Goal: Navigation & Orientation: Find specific page/section

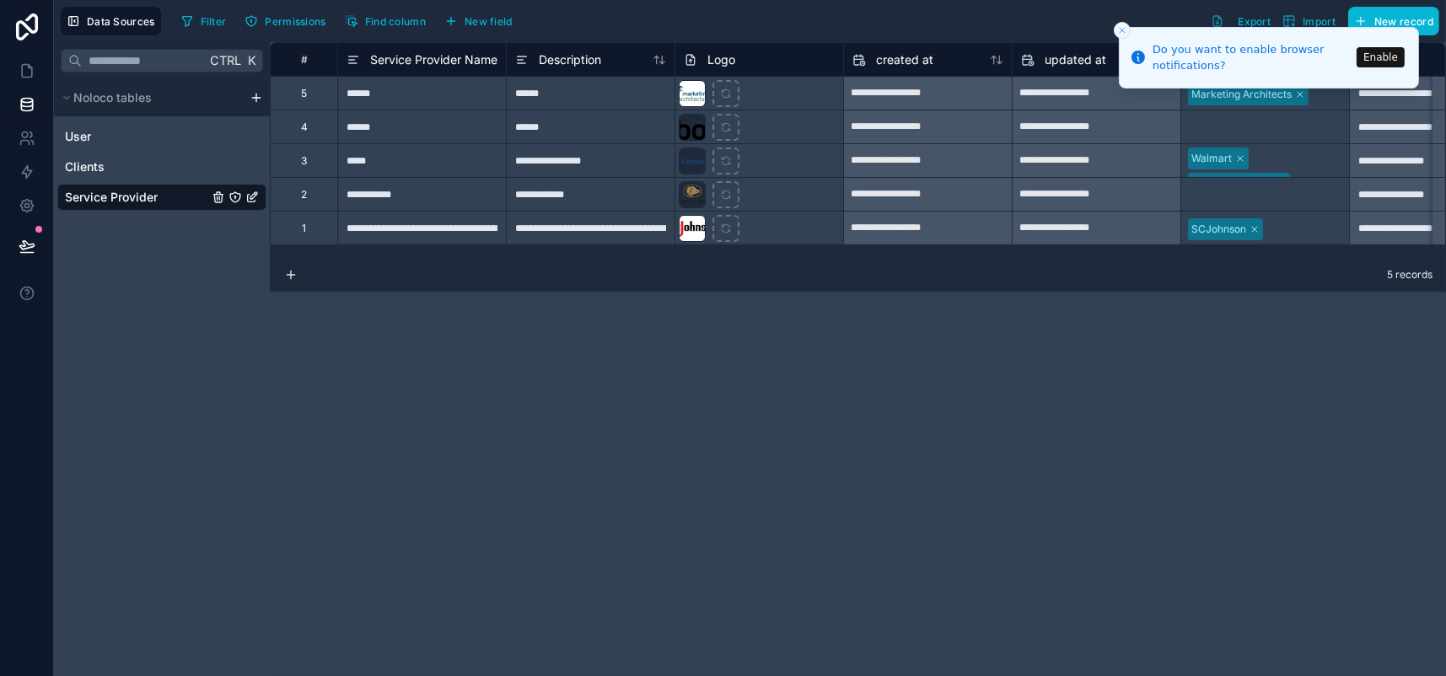
click at [1118, 27] on icon "Close toast" at bounding box center [1122, 30] width 10 height 10
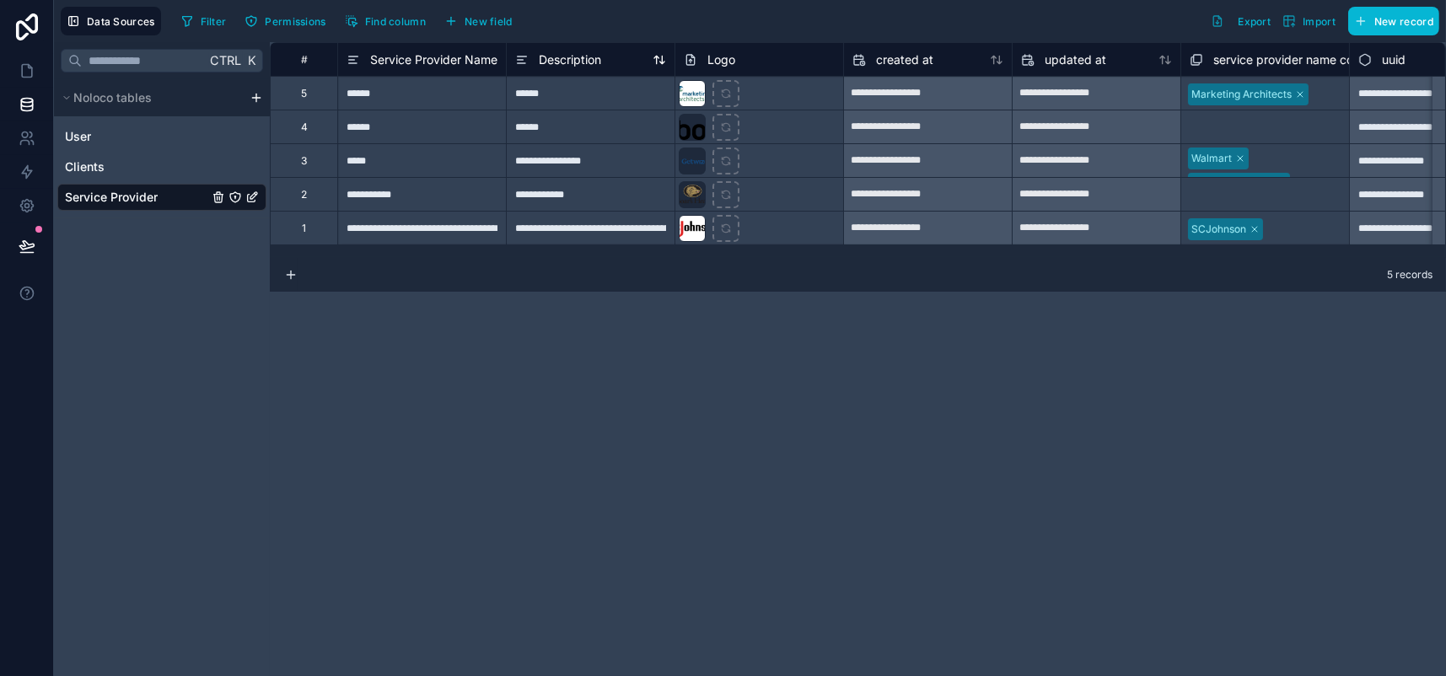
click at [523, 60] on icon at bounding box center [521, 60] width 6 height 0
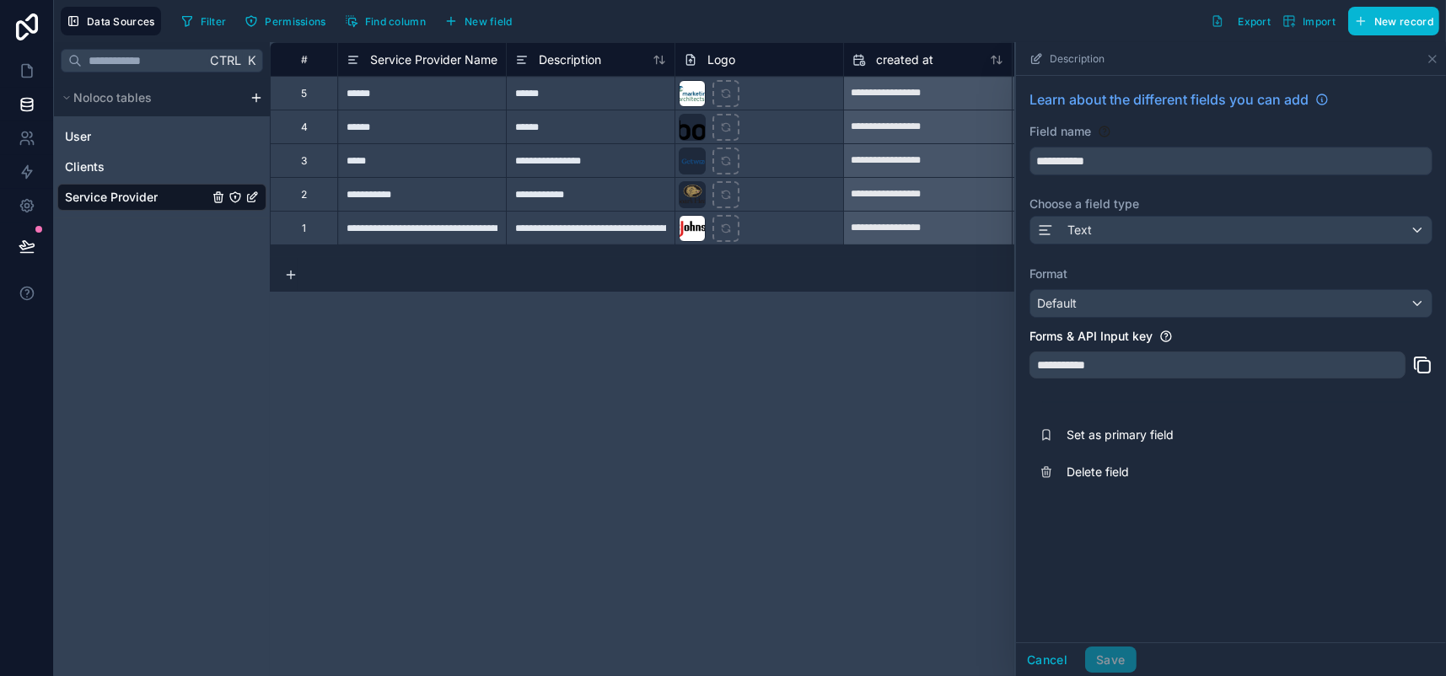
click at [246, 494] on div "Ctrl K Noloco tables User Clients Service Provider" at bounding box center [162, 359] width 216 height 634
click at [1016, 650] on button "Cancel" at bounding box center [1047, 660] width 62 height 27
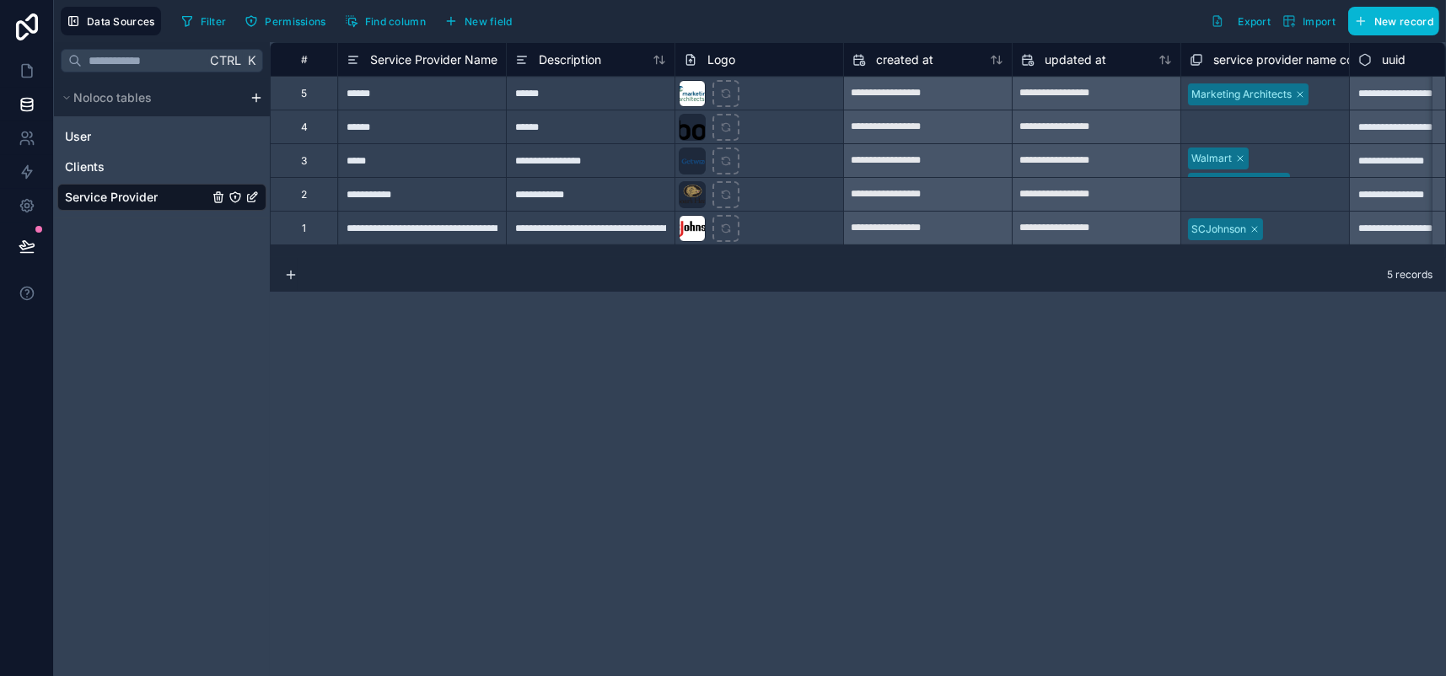
click at [894, 586] on div "**********" at bounding box center [858, 359] width 1176 height 634
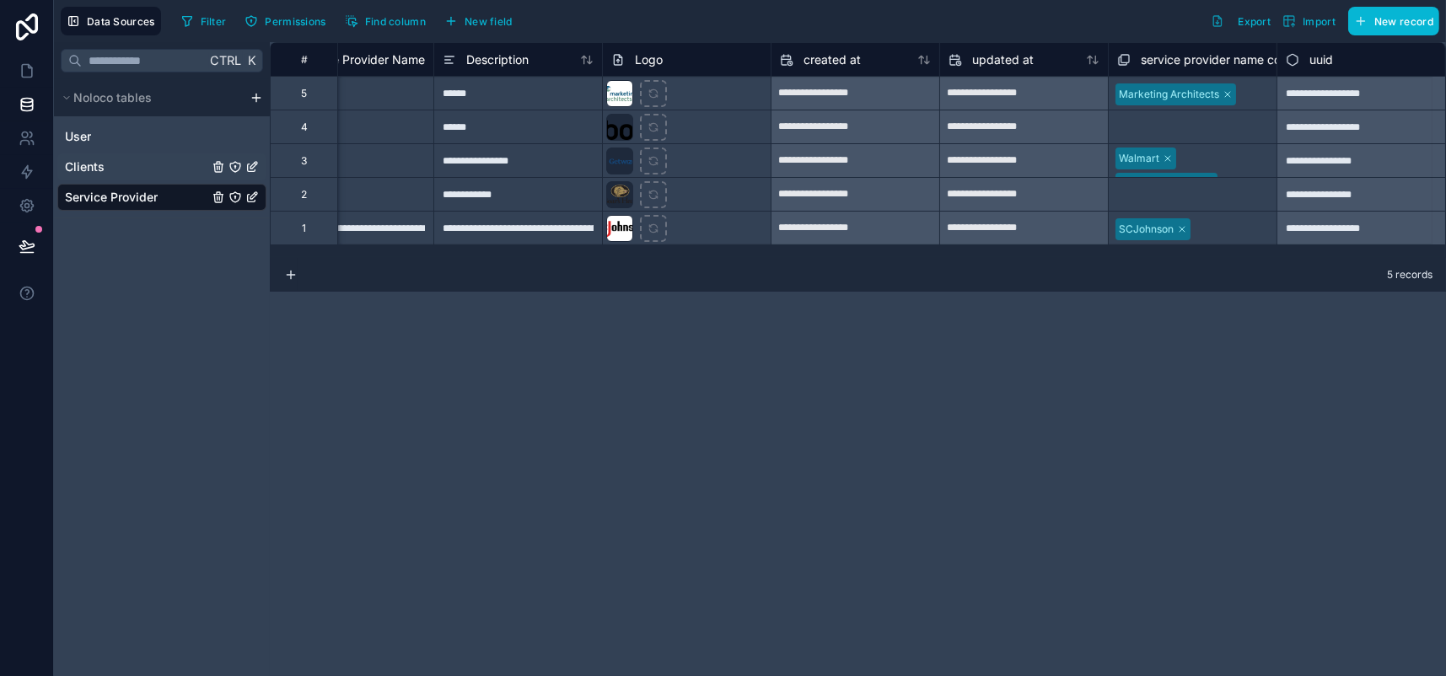
click at [105, 175] on span "Clients" at bounding box center [85, 166] width 40 height 17
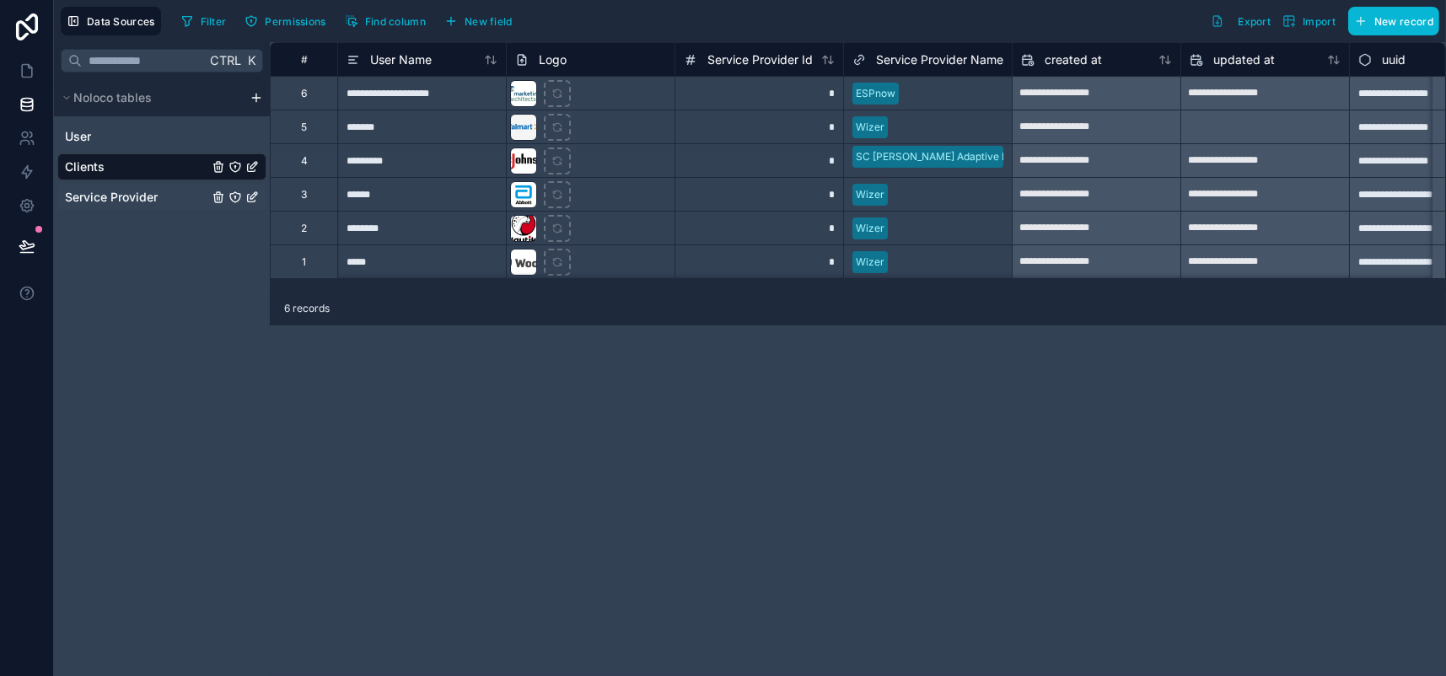
click at [151, 206] on span "Service Provider" at bounding box center [111, 197] width 93 height 17
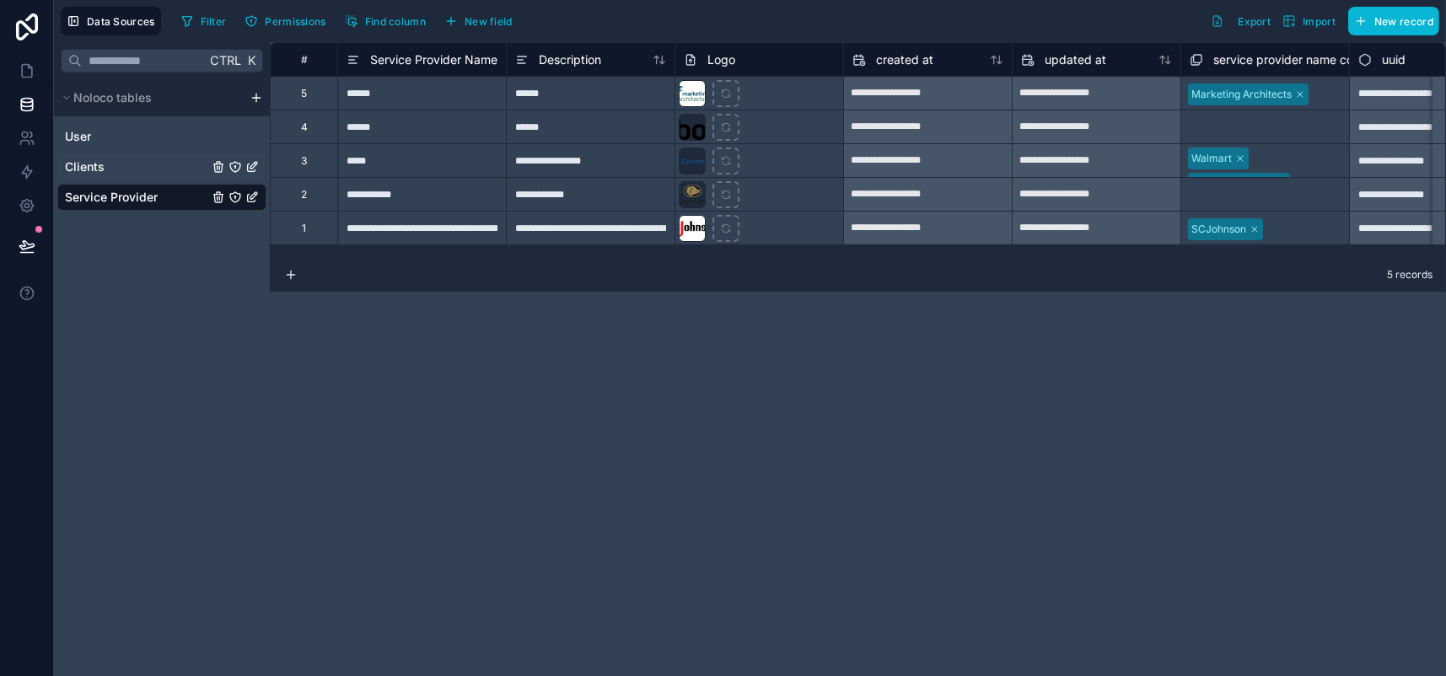
click at [105, 175] on span "Clients" at bounding box center [85, 166] width 40 height 17
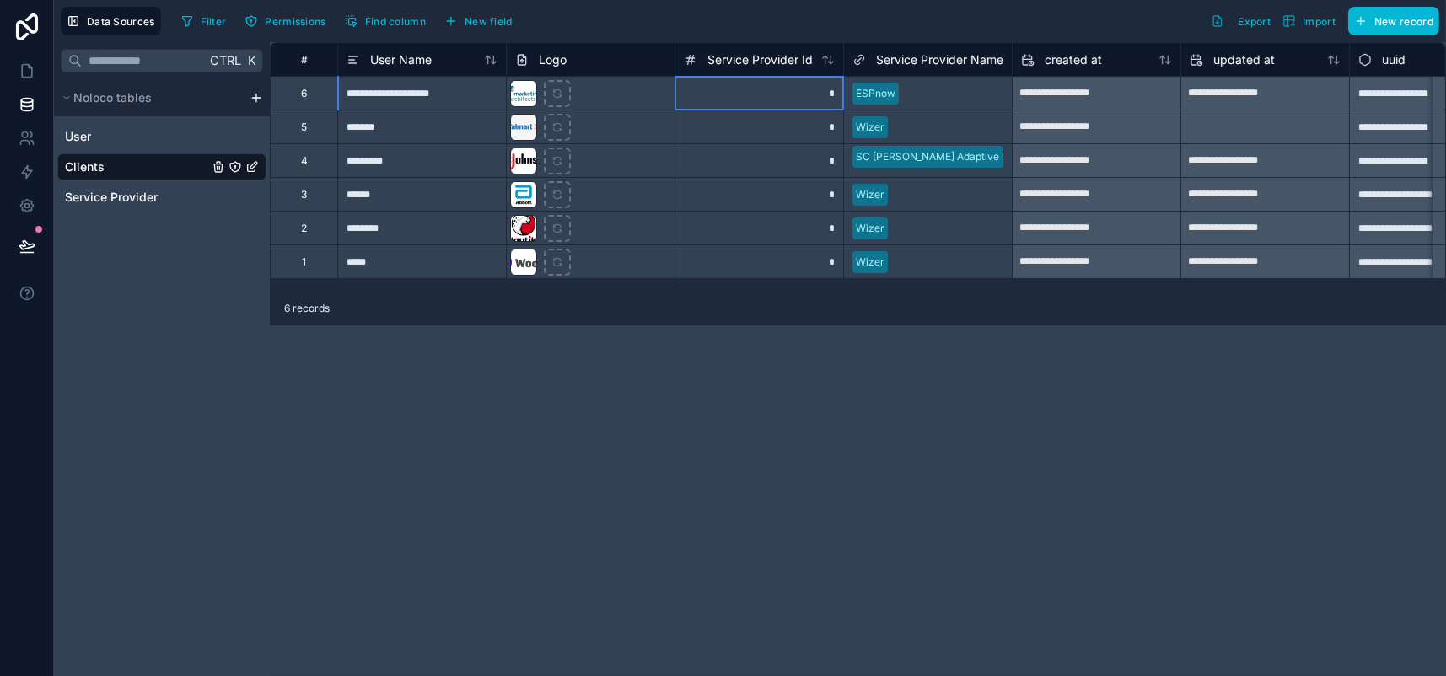
click at [843, 109] on div "*" at bounding box center [758, 93] width 169 height 34
click at [843, 109] on input "*" at bounding box center [759, 93] width 168 height 33
click at [848, 100] on div at bounding box center [846, 108] width 3 height 17
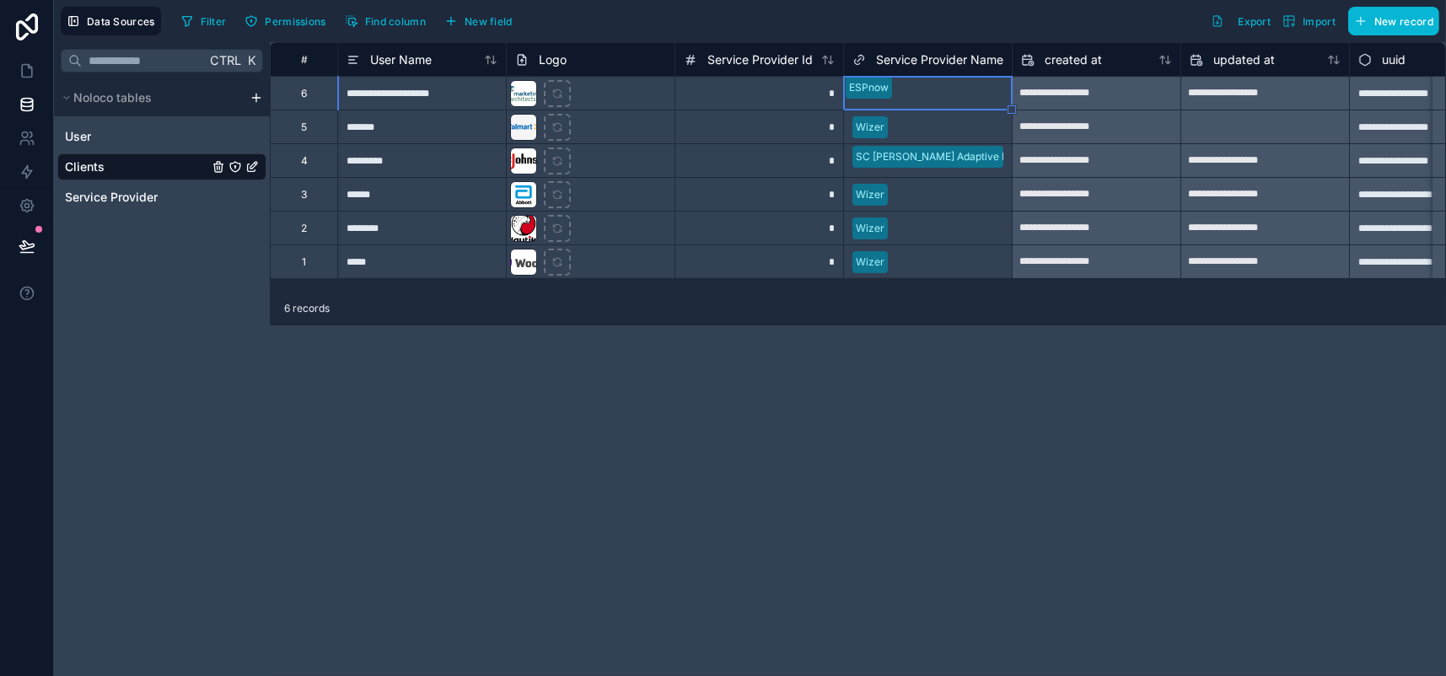
click at [848, 100] on div at bounding box center [846, 108] width 3 height 17
click at [94, 206] on span "Service Provider" at bounding box center [111, 197] width 93 height 17
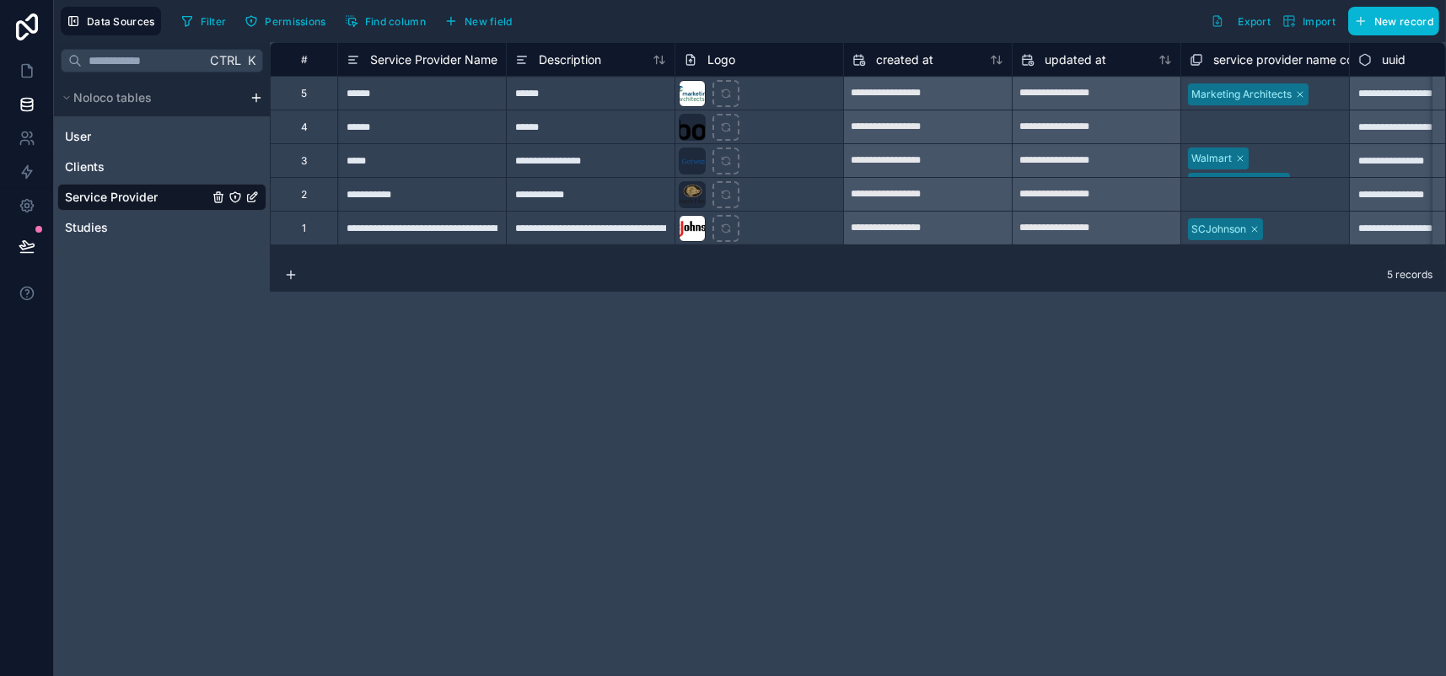
click at [148, 206] on span "Service Provider" at bounding box center [111, 197] width 93 height 17
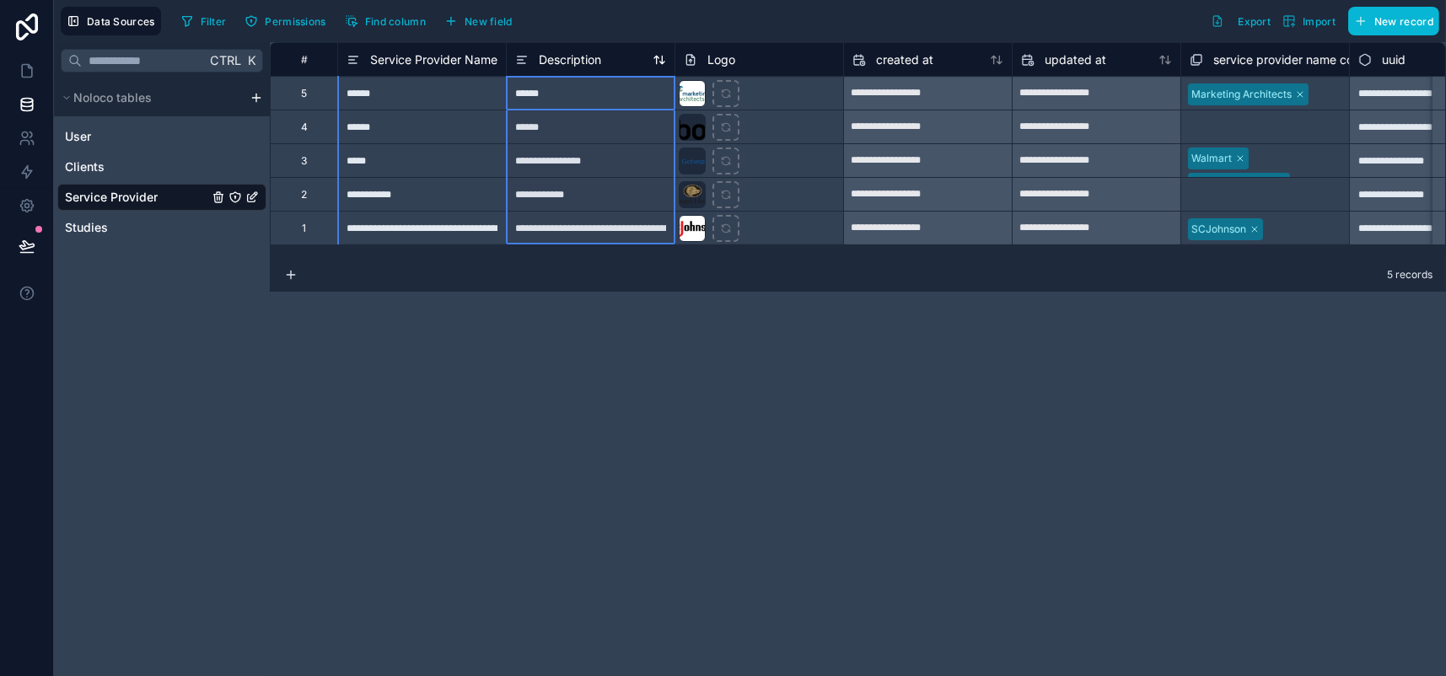
click at [601, 68] on span "Description" at bounding box center [570, 59] width 62 height 17
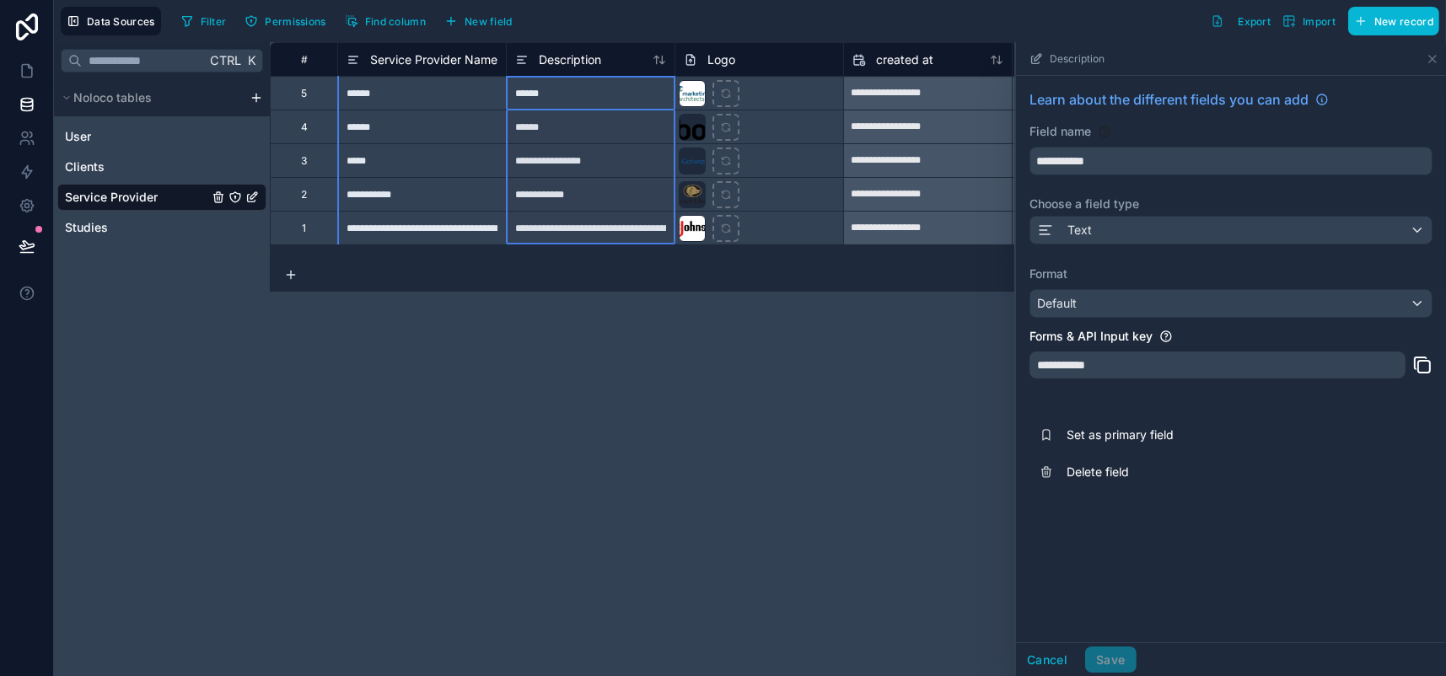
click at [709, 442] on div "**********" at bounding box center [858, 359] width 1176 height 634
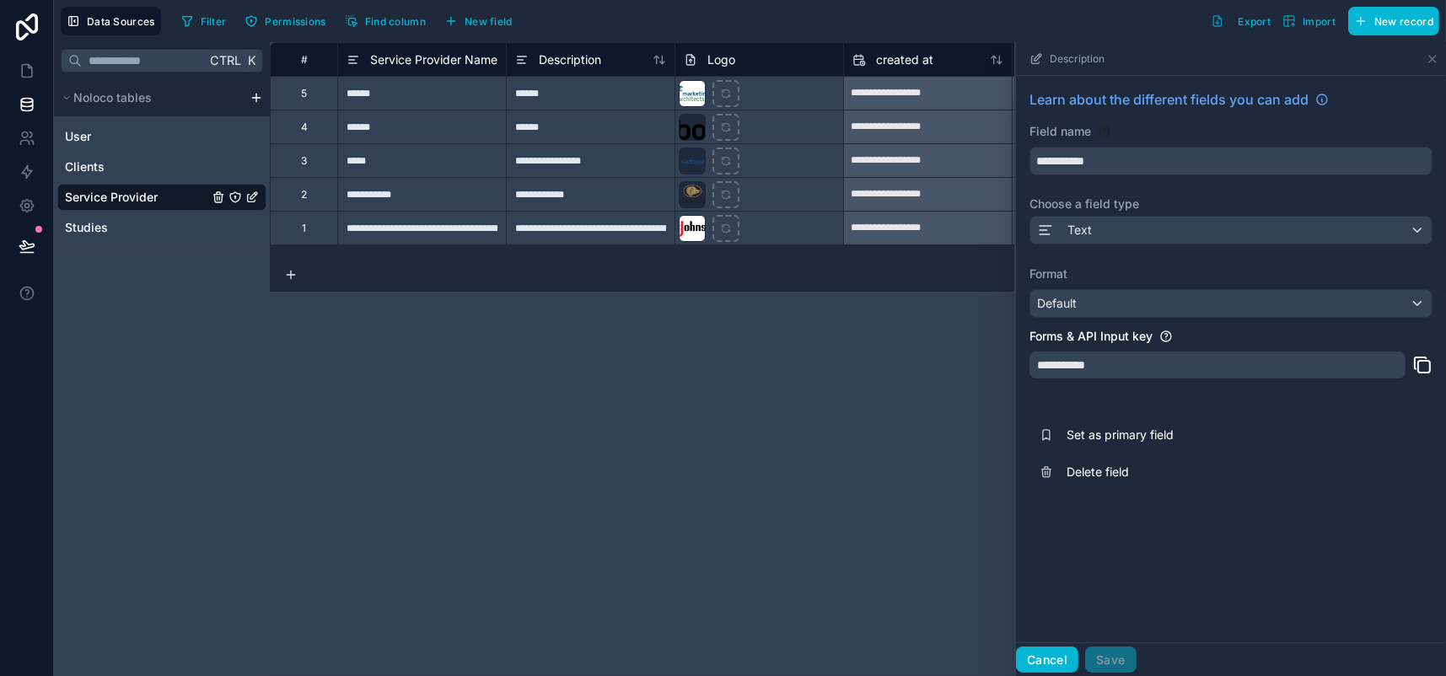
click at [1016, 658] on button "Cancel" at bounding box center [1047, 660] width 62 height 27
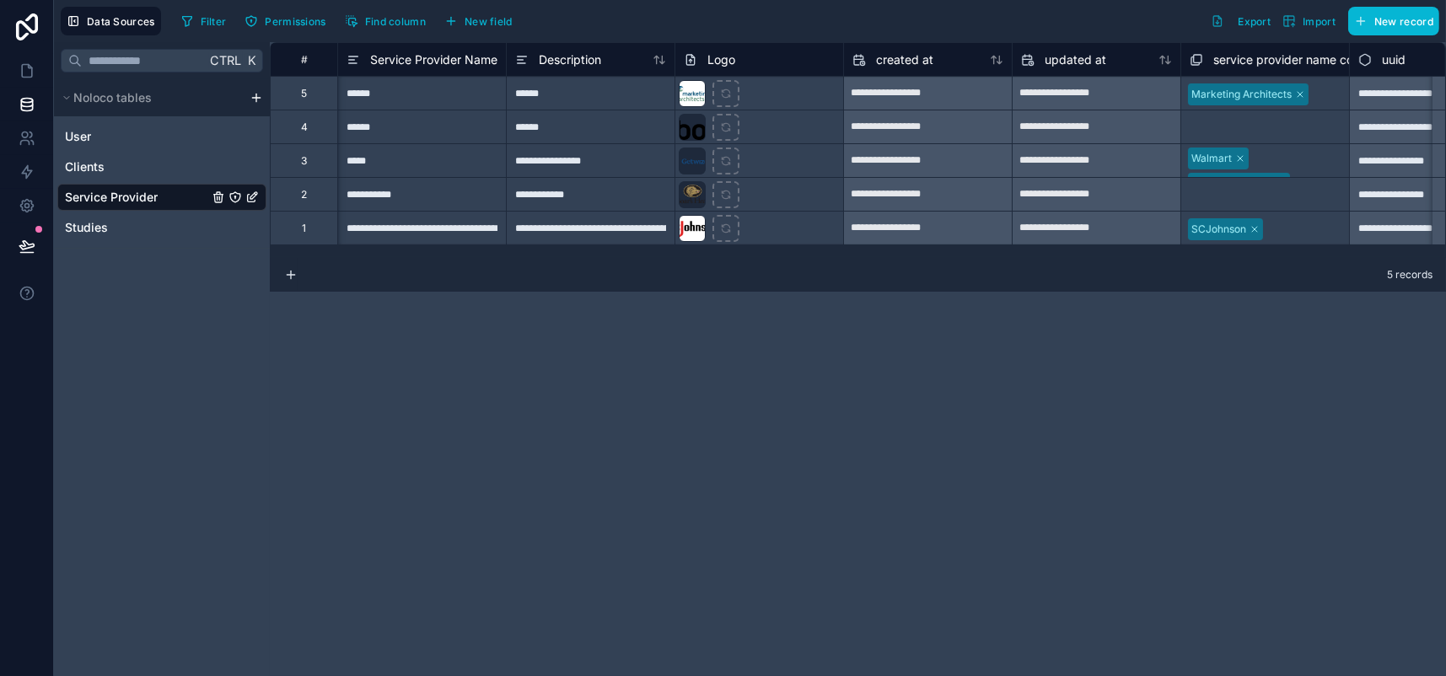
scroll to position [0, 85]
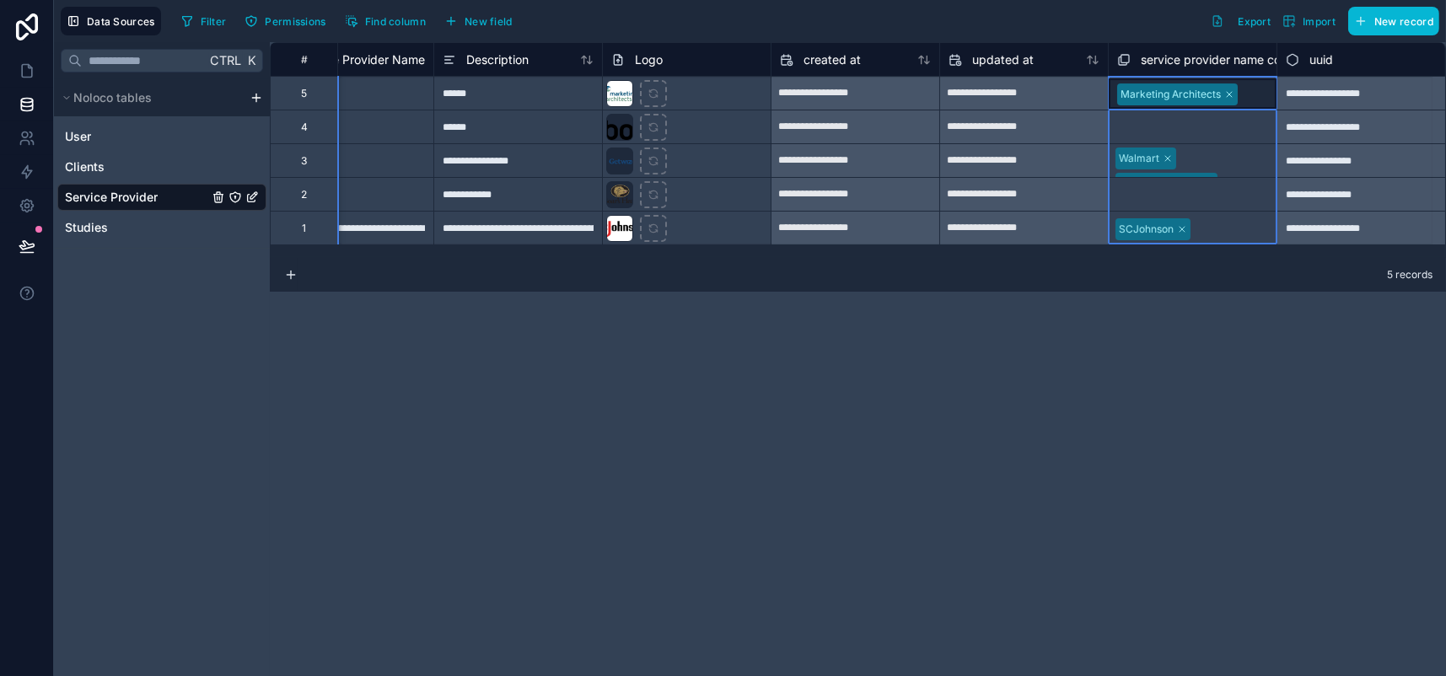
click at [1242, 68] on span "service provider name collection" at bounding box center [1229, 59] width 179 height 17
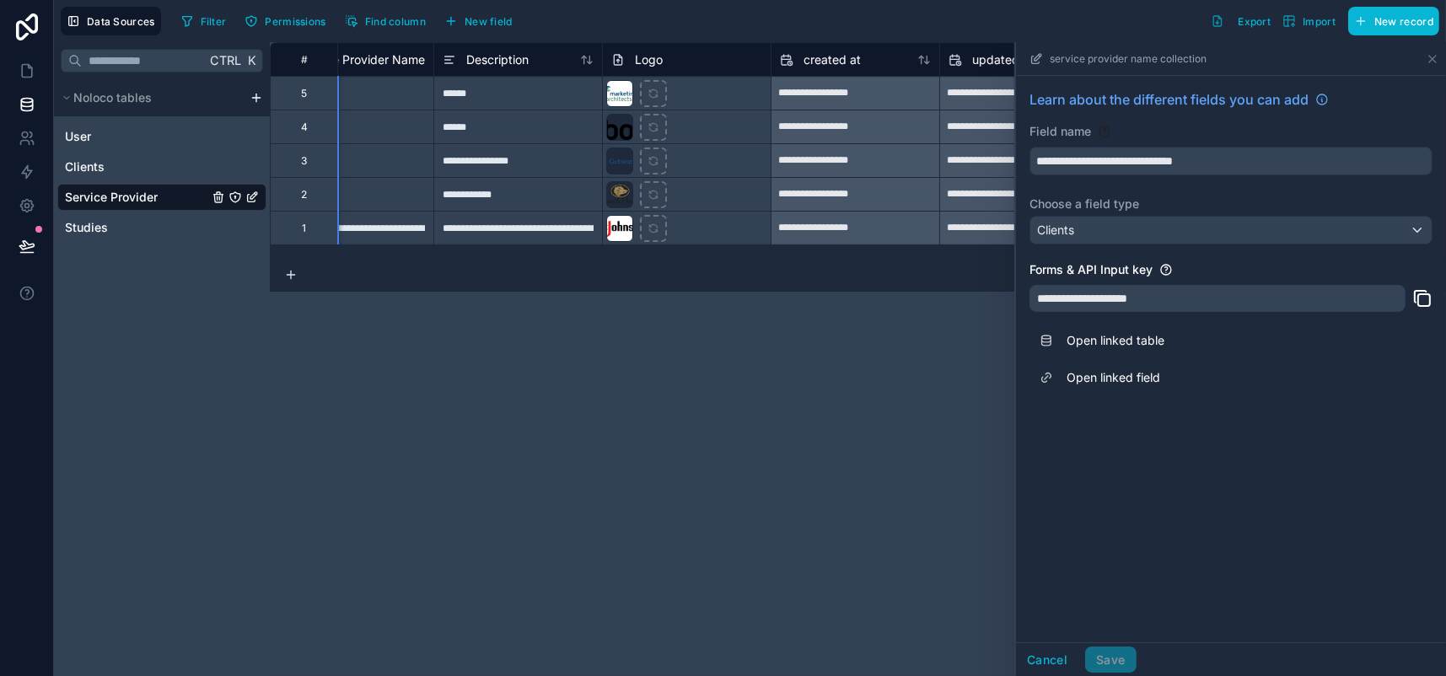
click at [1029, 66] on icon at bounding box center [1035, 58] width 13 height 13
click at [1138, 66] on span "service provider name collection" at bounding box center [1127, 58] width 157 height 13
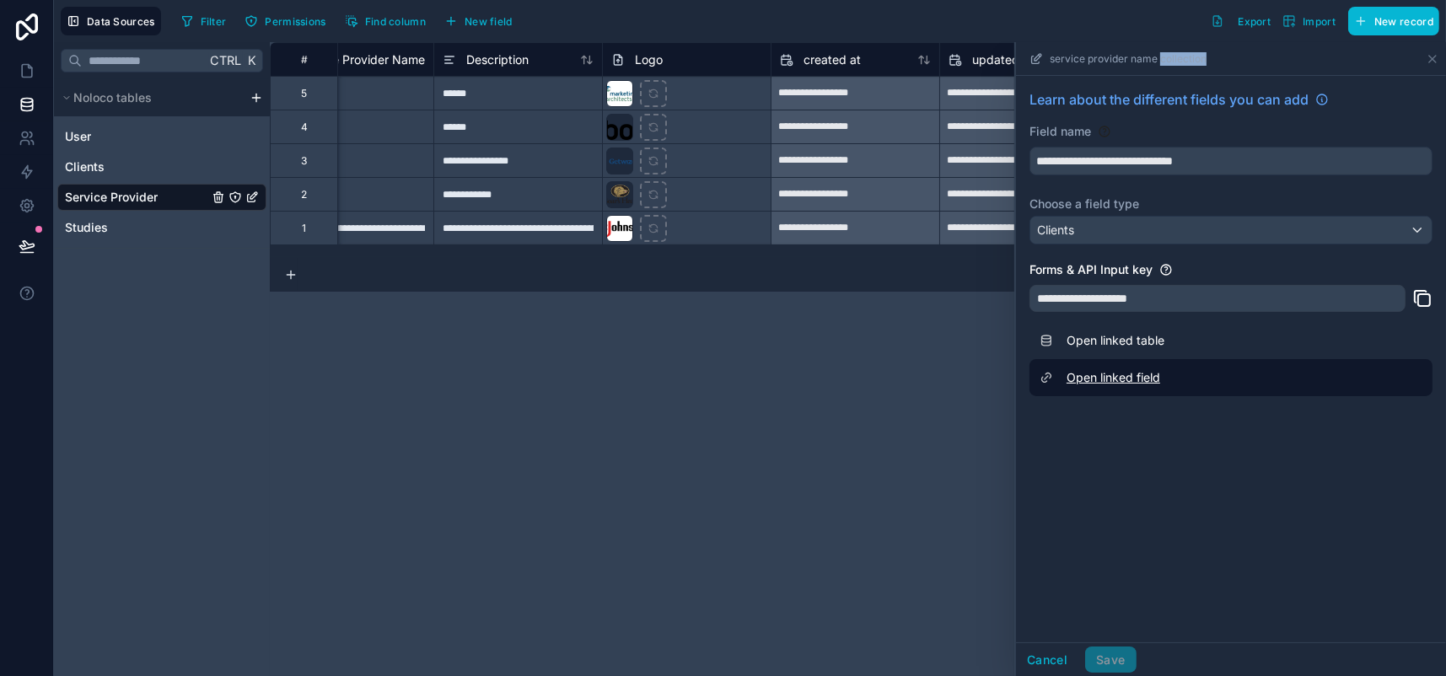
click at [1057, 396] on link "Open linked field" at bounding box center [1230, 377] width 403 height 37
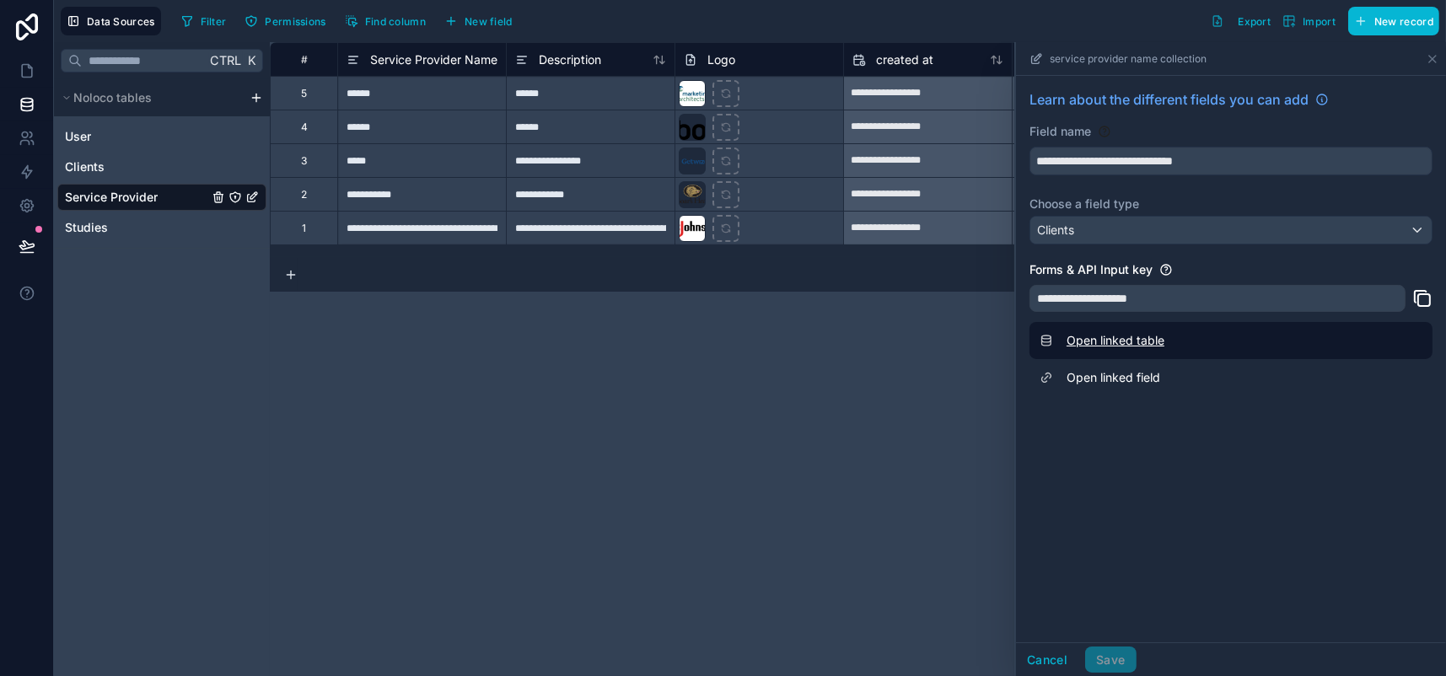
click at [1050, 359] on link "Open linked table" at bounding box center [1230, 340] width 403 height 37
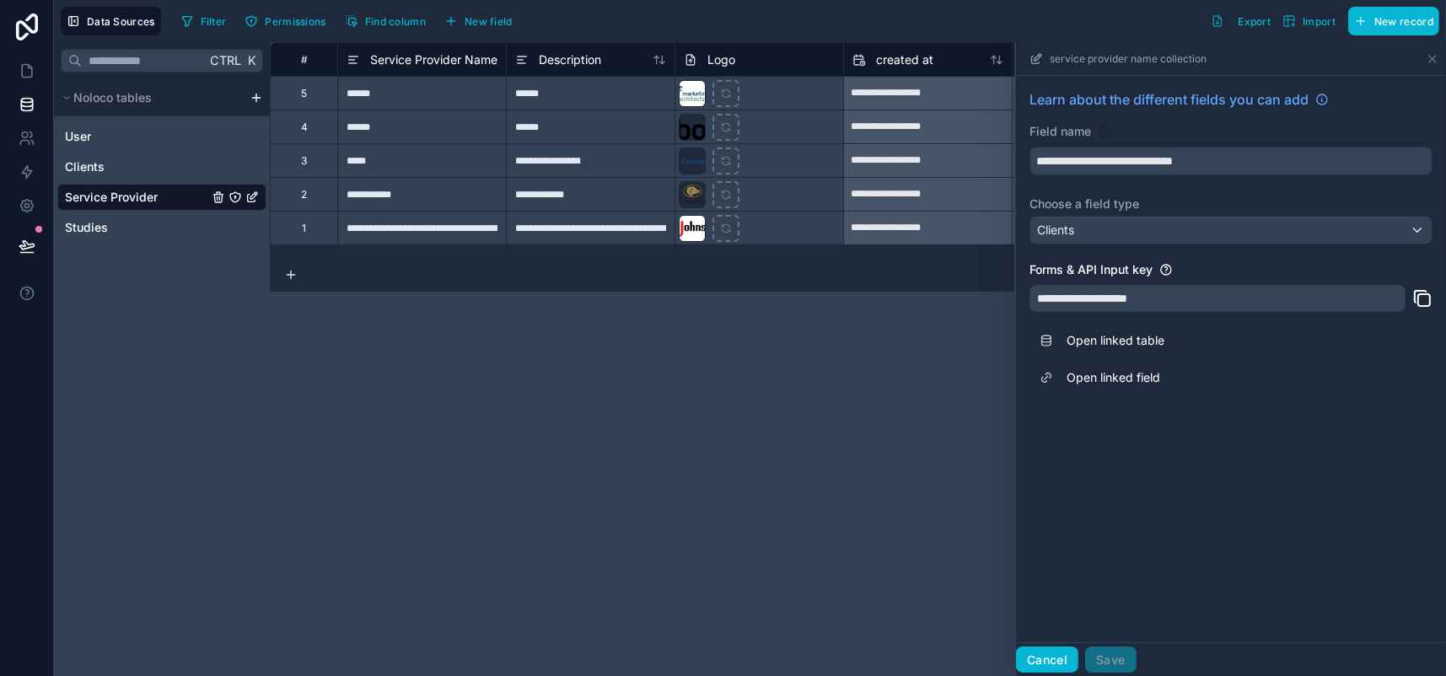
click at [1016, 647] on button "Cancel" at bounding box center [1047, 660] width 62 height 27
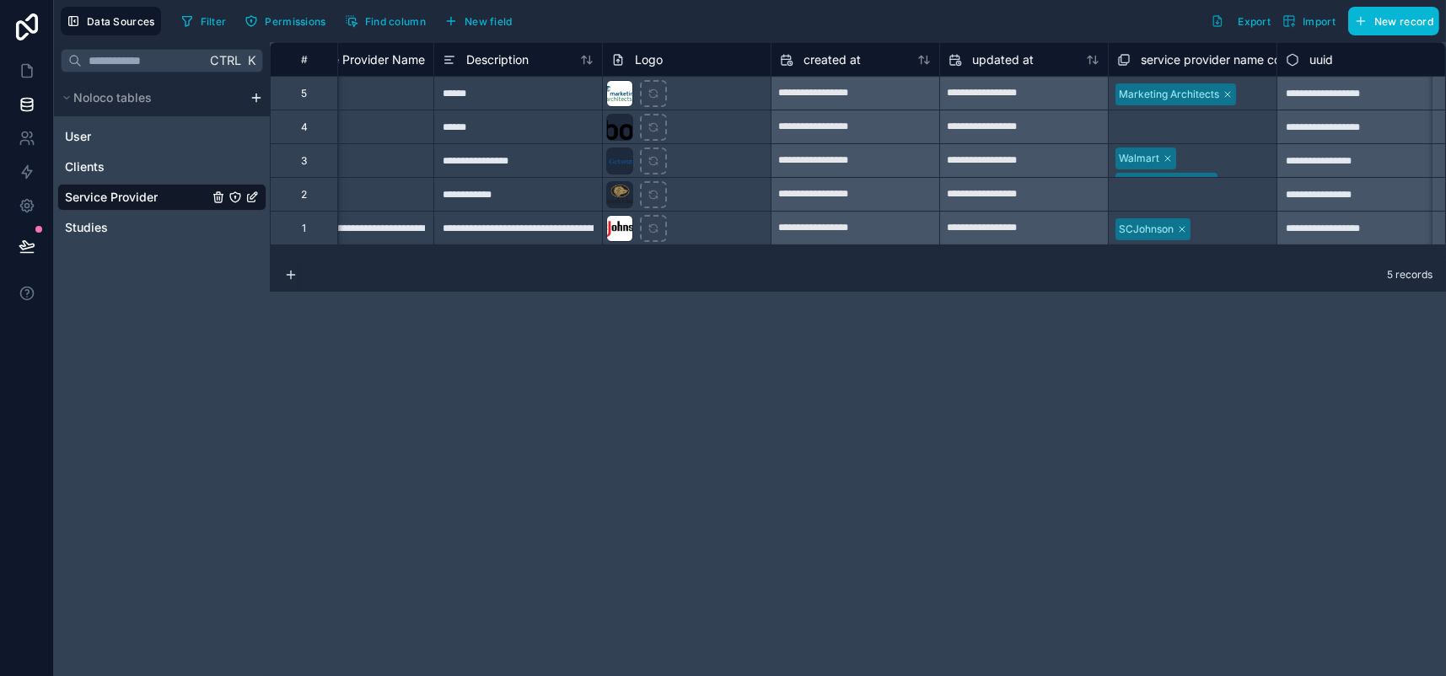
scroll to position [0, 85]
drag, startPoint x: 1188, startPoint y: 67, endPoint x: 675, endPoint y: 491, distance: 664.6
click at [675, 491] on div "**********" at bounding box center [858, 359] width 1176 height 634
click at [1215, 62] on span "service provider name collection" at bounding box center [1229, 59] width 179 height 17
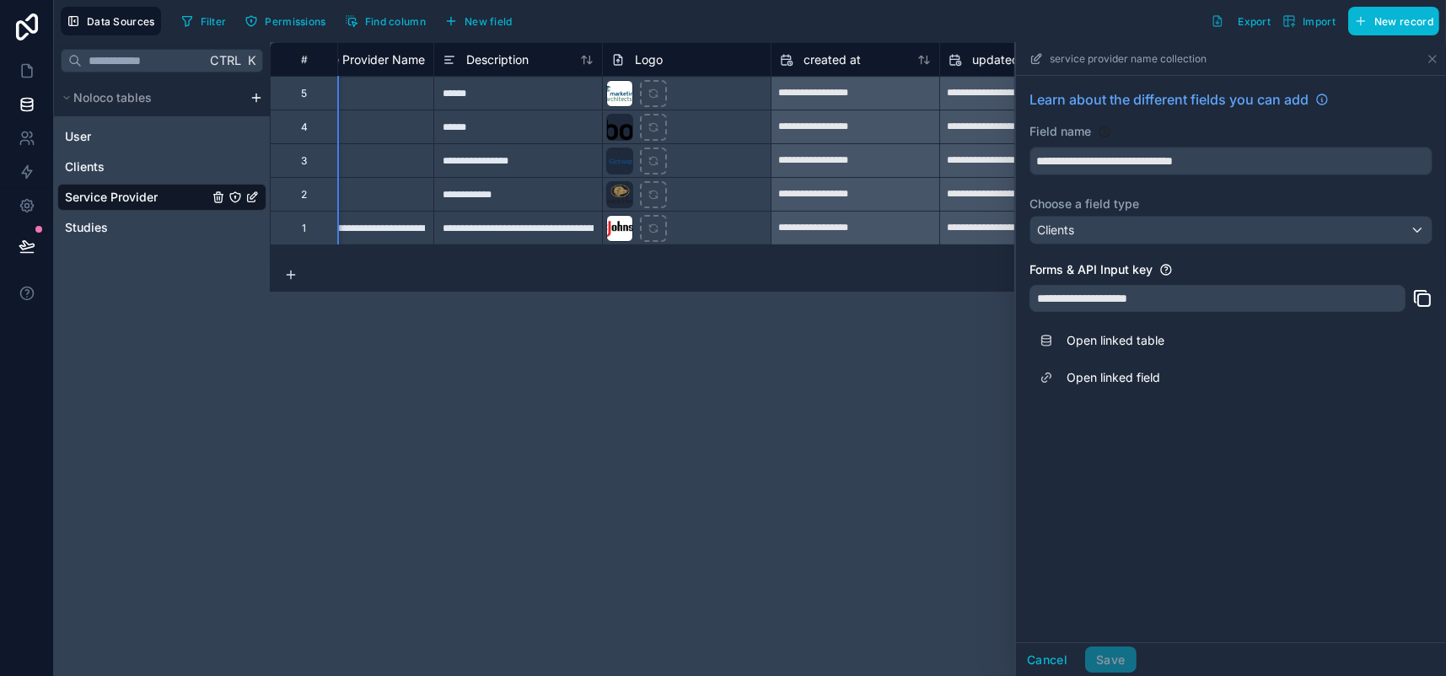
click at [493, 531] on div "**********" at bounding box center [858, 359] width 1176 height 634
click at [585, 568] on div "**********" at bounding box center [858, 359] width 1176 height 634
click at [38, 38] on icon at bounding box center [27, 26] width 22 height 27
